Goal: Task Accomplishment & Management: Manage account settings

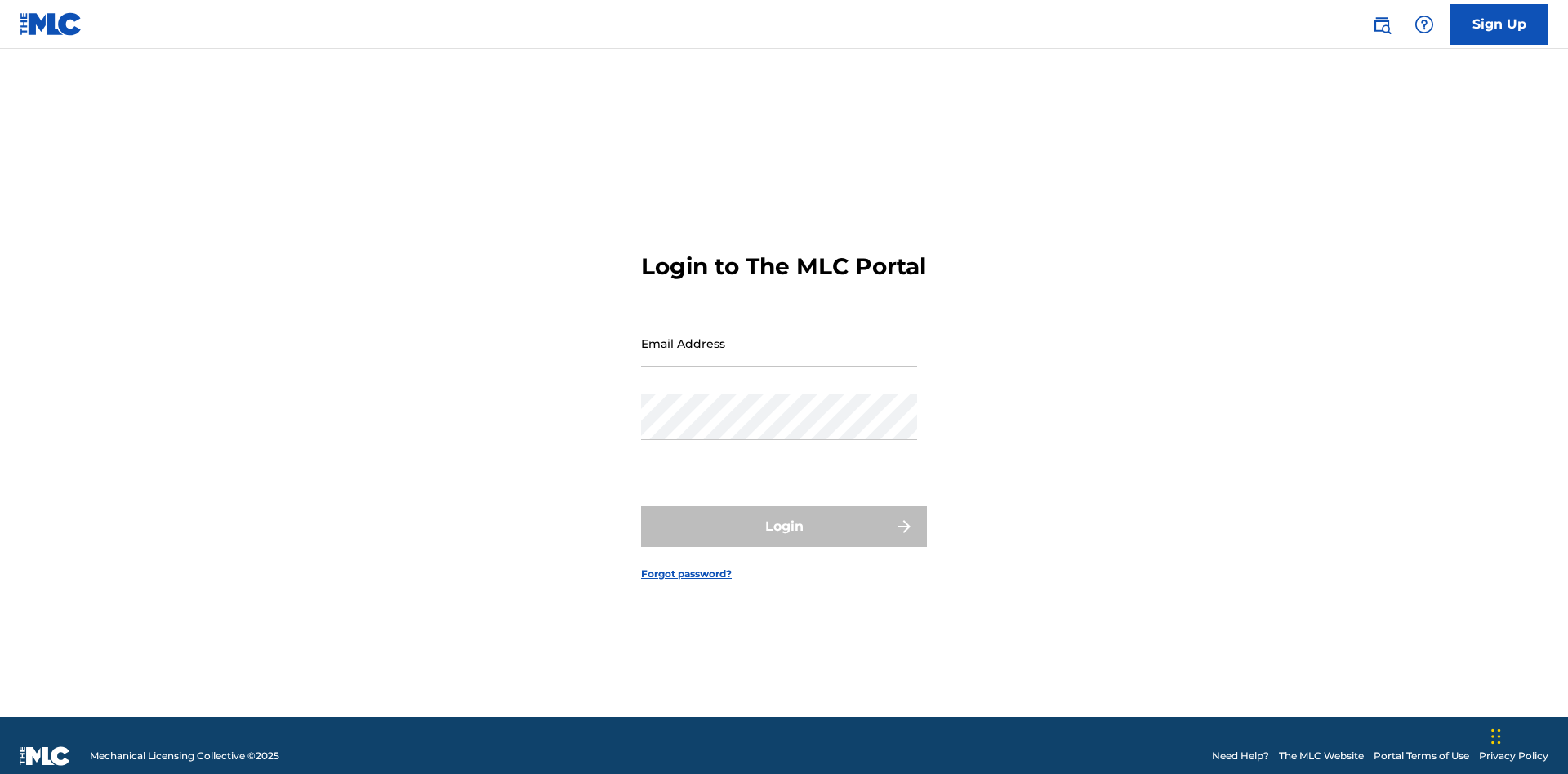
scroll to position [21, 0]
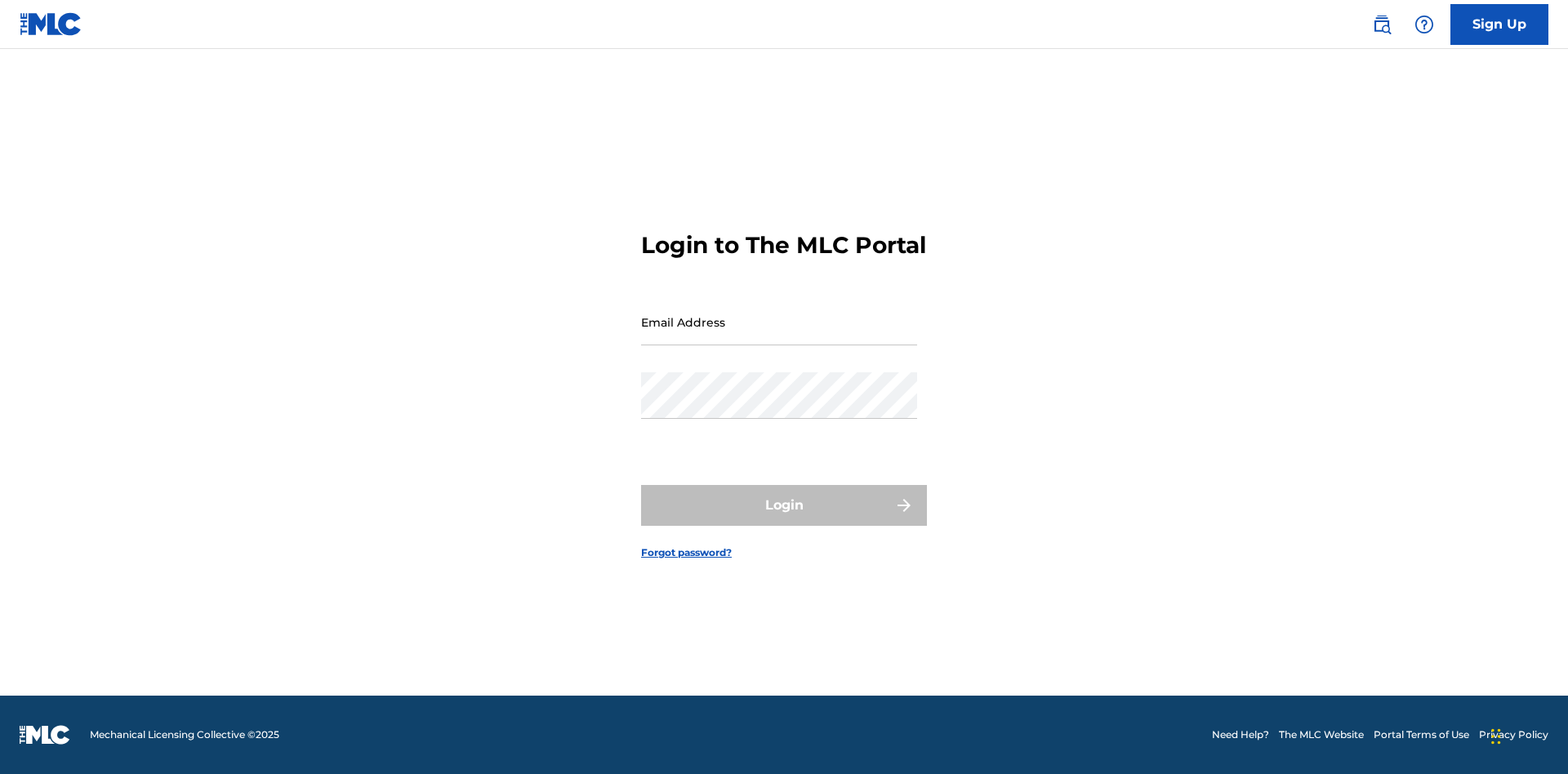
click at [779, 335] on input "Email Address" at bounding box center [780, 322] width 277 height 47
type input "[EMAIL_ADDRESS][DOMAIN_NAME]"
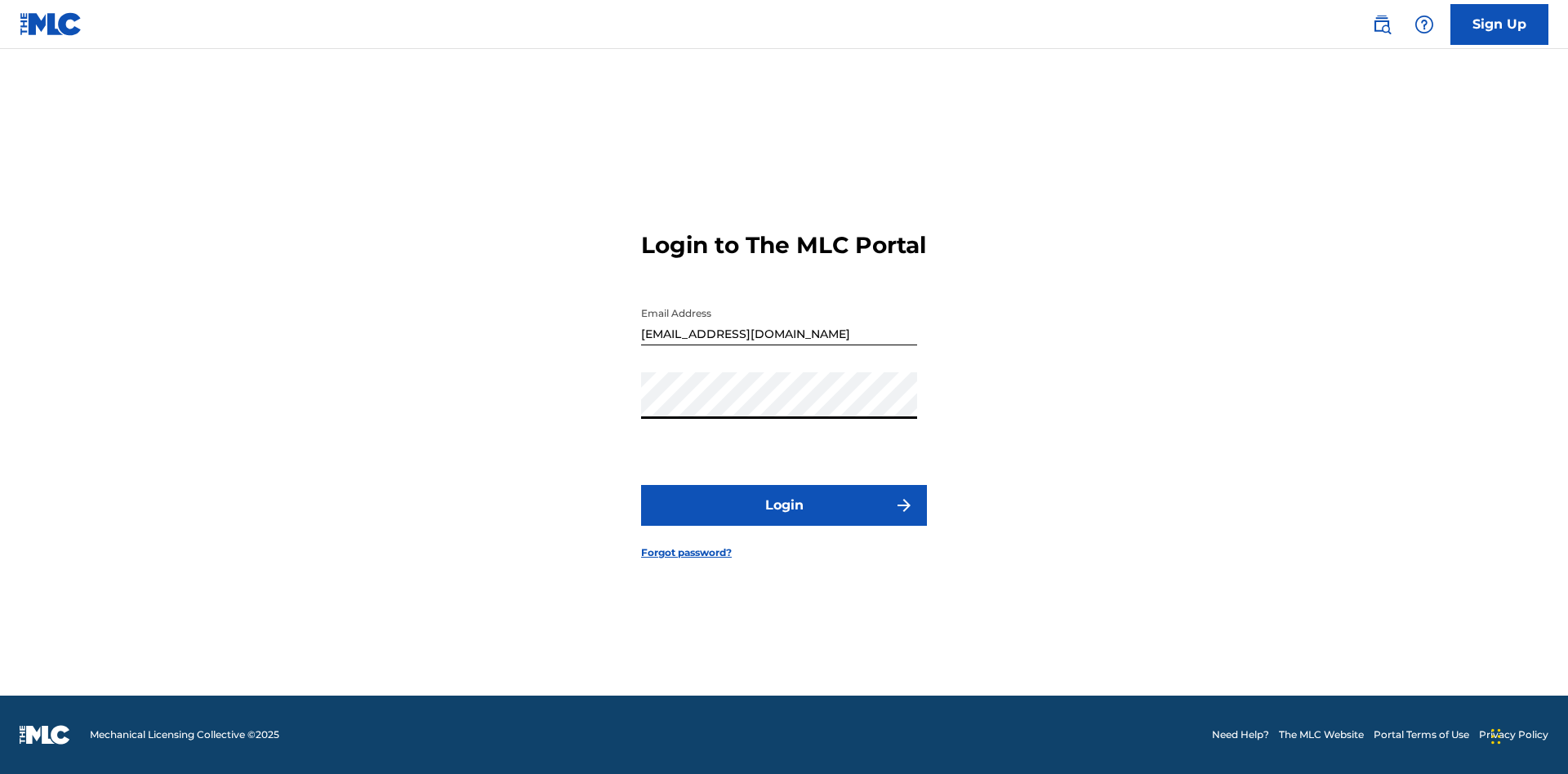
click at [784, 519] on button "Login" at bounding box center [784, 505] width 286 height 41
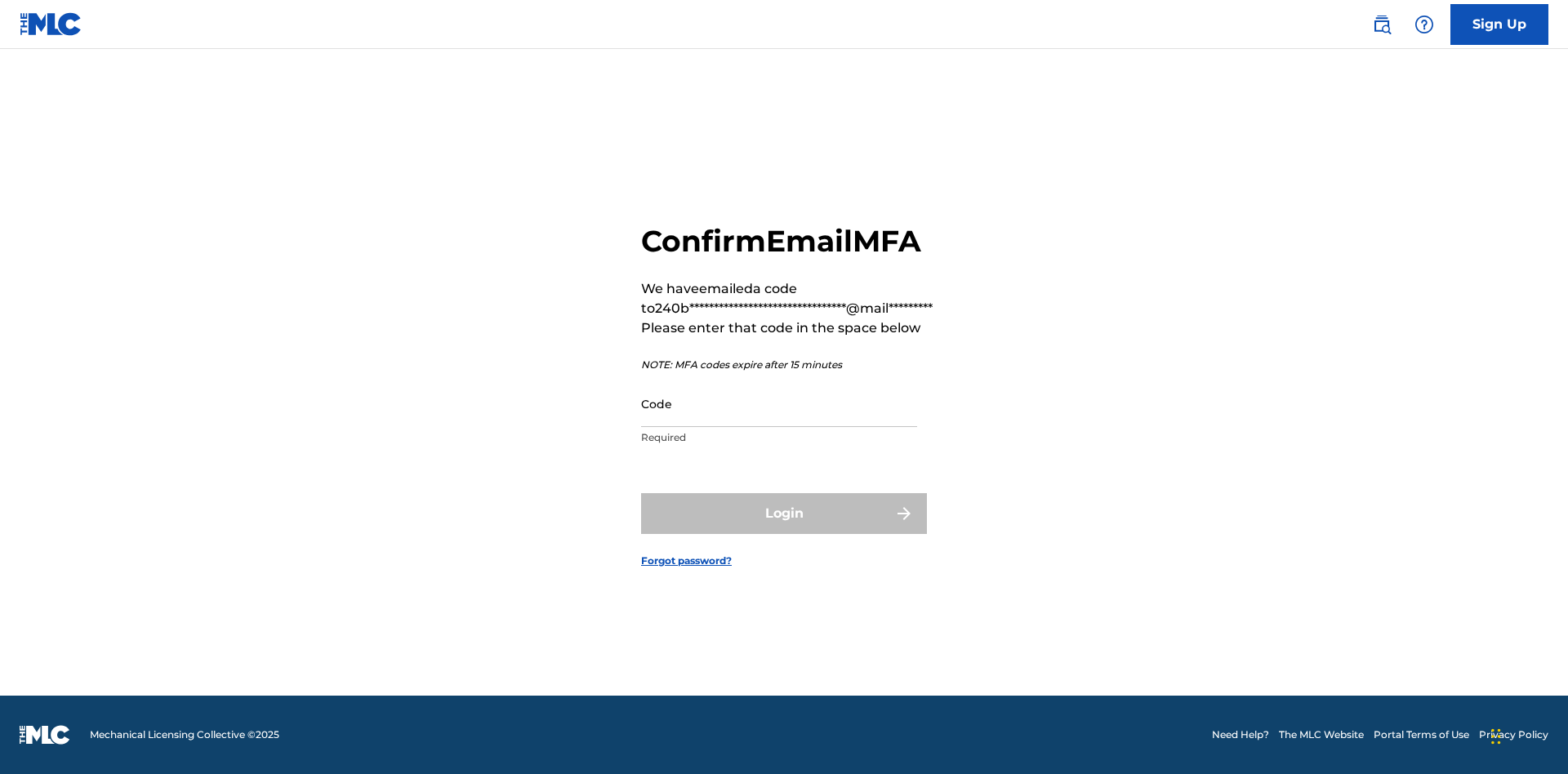
click at [779, 404] on input "Code" at bounding box center [780, 404] width 277 height 47
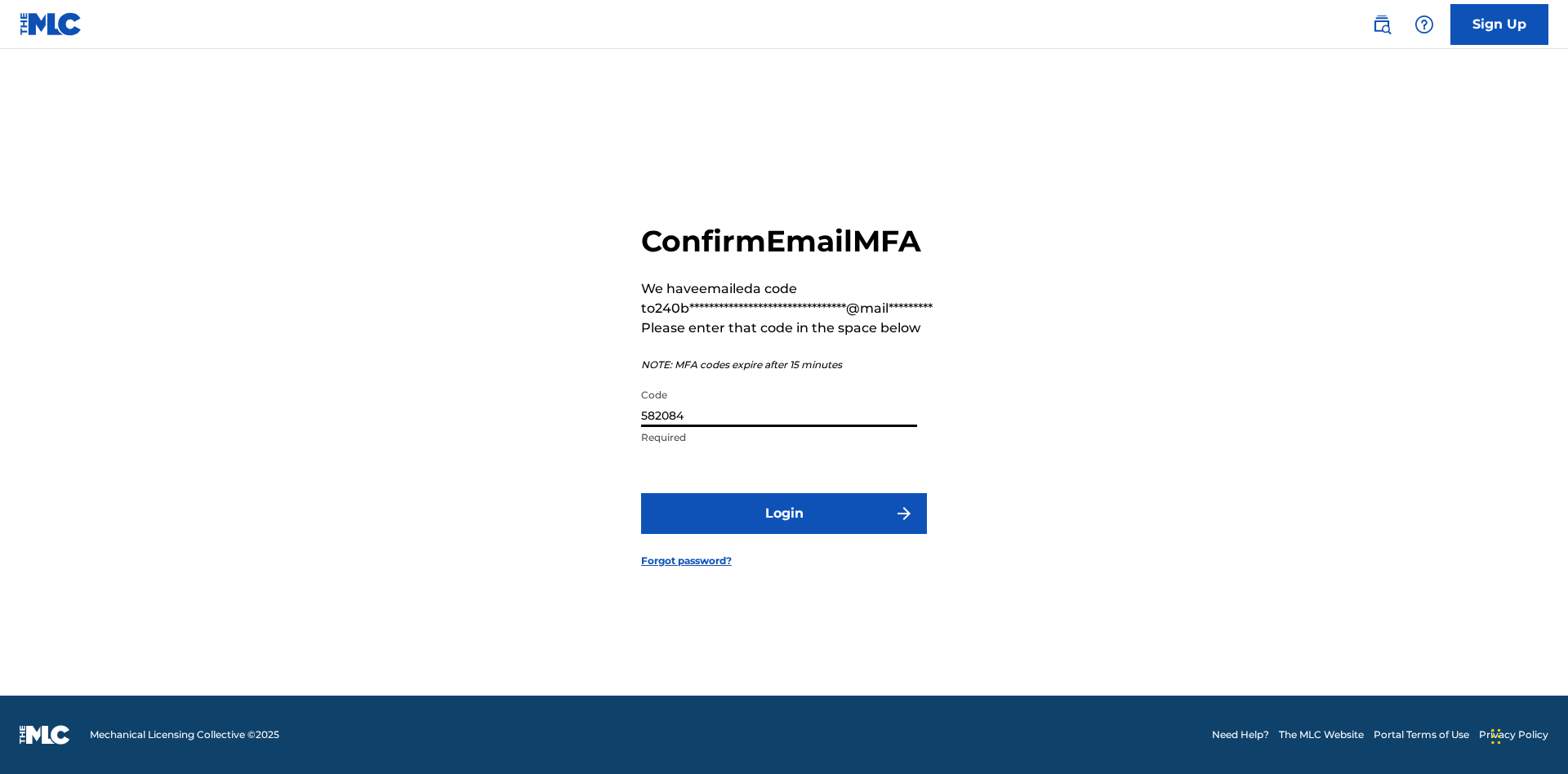
type input "582084"
click at [784, 513] on button "Login" at bounding box center [784, 513] width 286 height 41
